Goal: Task Accomplishment & Management: Manage account settings

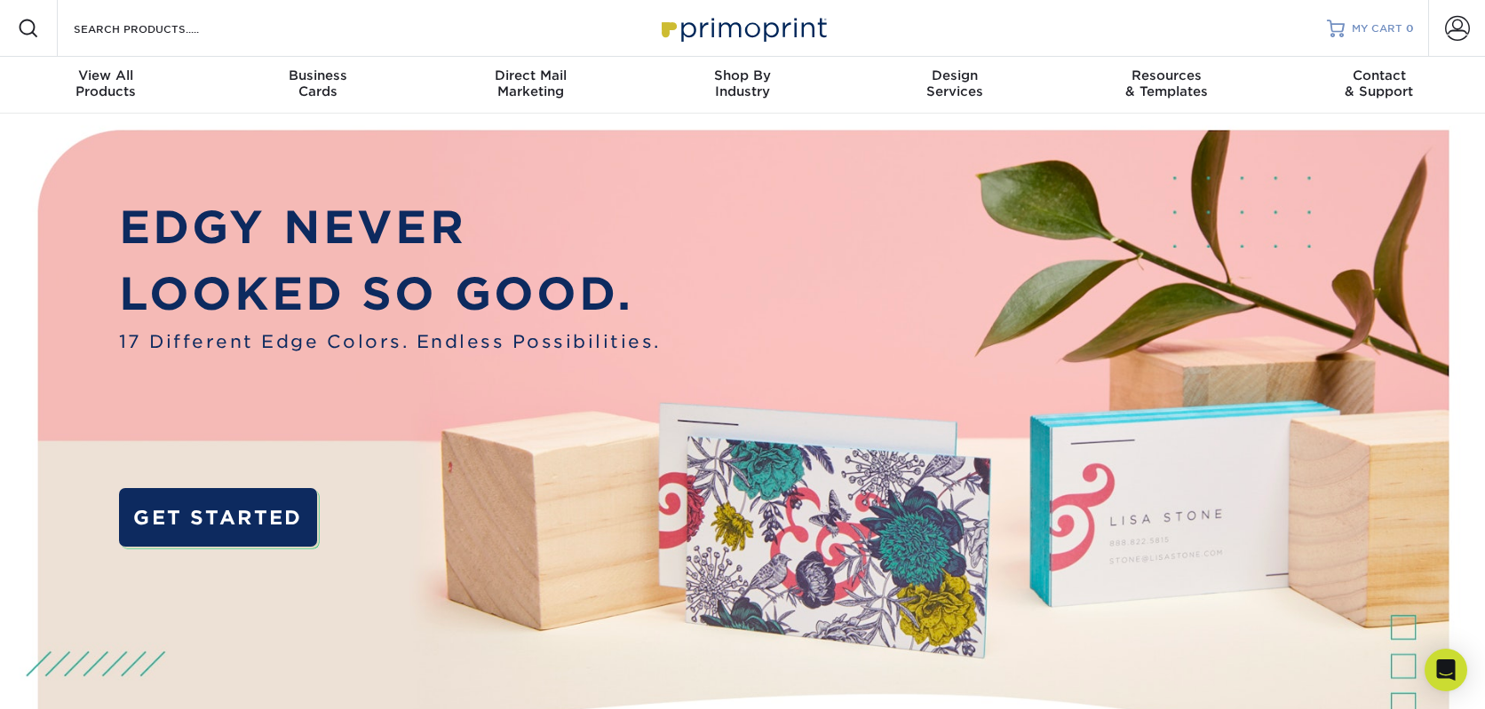
click at [1351, 33] on link "MY CART 0" at bounding box center [1370, 28] width 87 height 57
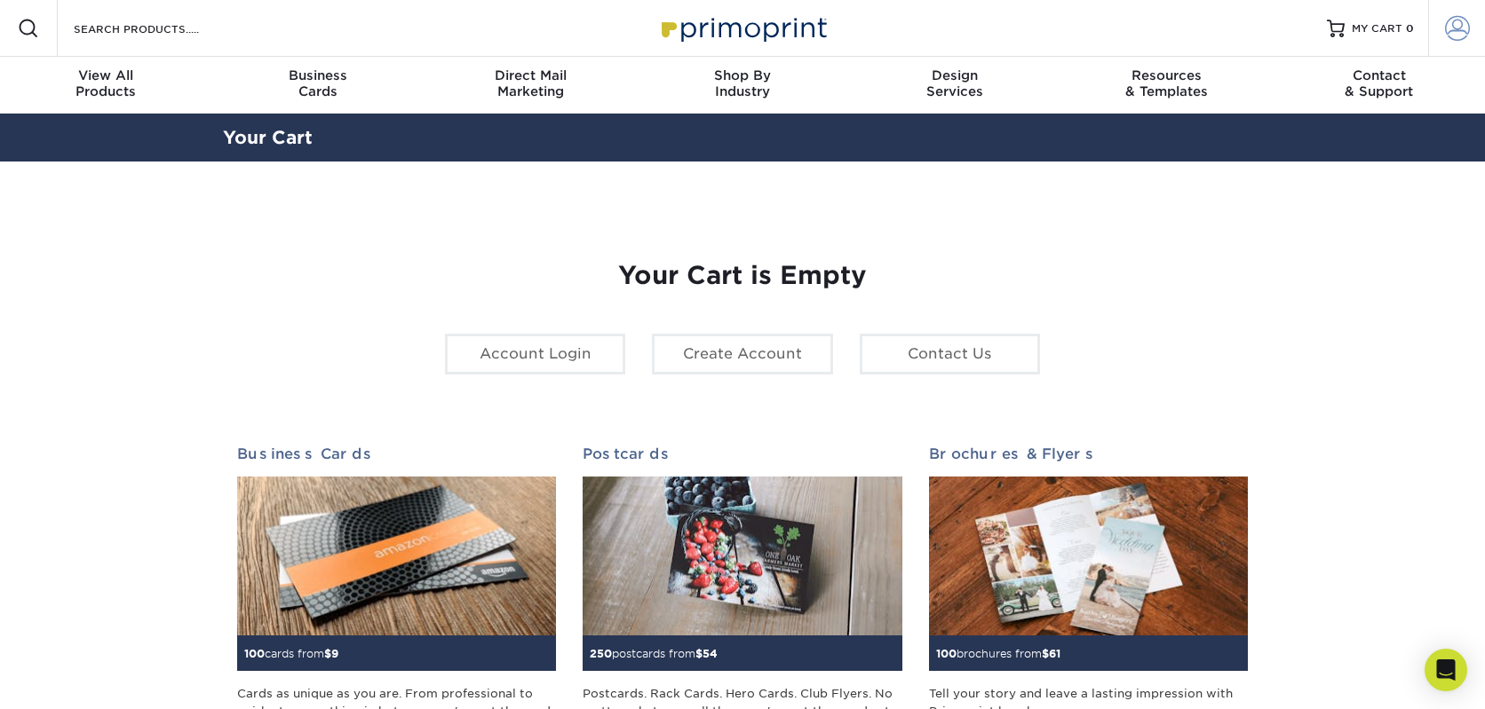
type input "[EMAIL_ADDRESS][DOMAIN_NAME]"
click at [1467, 26] on span at bounding box center [1457, 28] width 25 height 25
